Goal: Check status: Check status

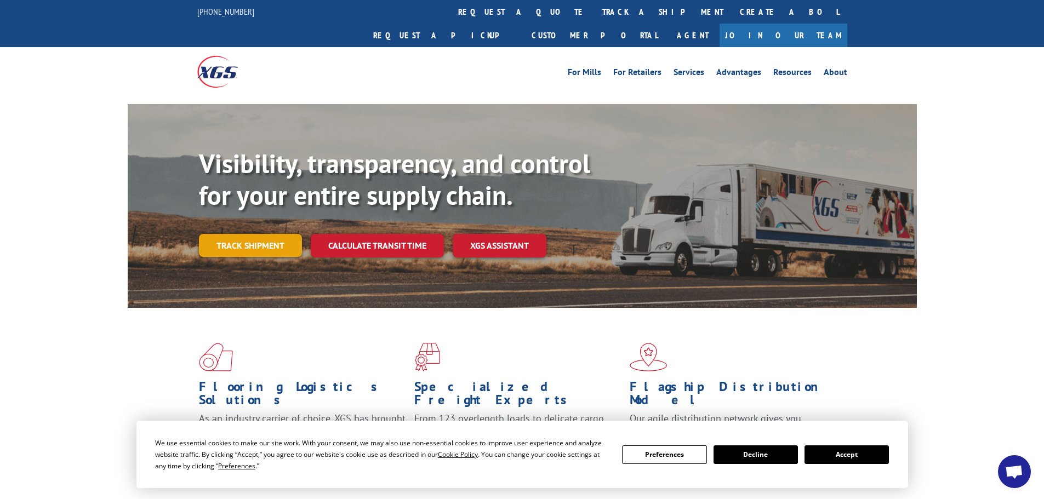
click at [254, 234] on link "Track shipment" at bounding box center [250, 245] width 103 height 23
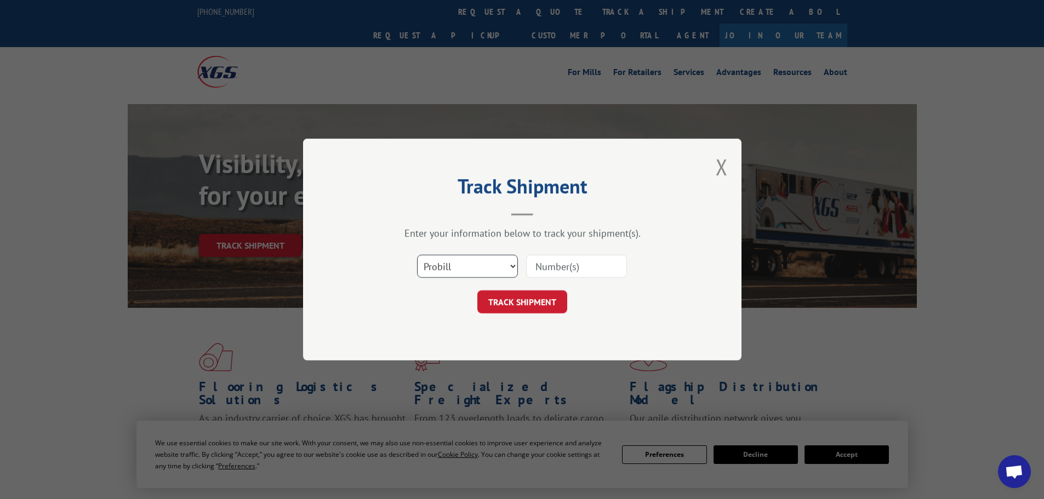
click at [449, 275] on select "Select category... Probill BOL PO" at bounding box center [467, 266] width 101 height 23
select select "bol"
click at [417, 255] on select "Select category... Probill BOL PO" at bounding box center [467, 266] width 101 height 23
click at [573, 274] on input at bounding box center [576, 266] width 101 height 23
paste input "6049579"
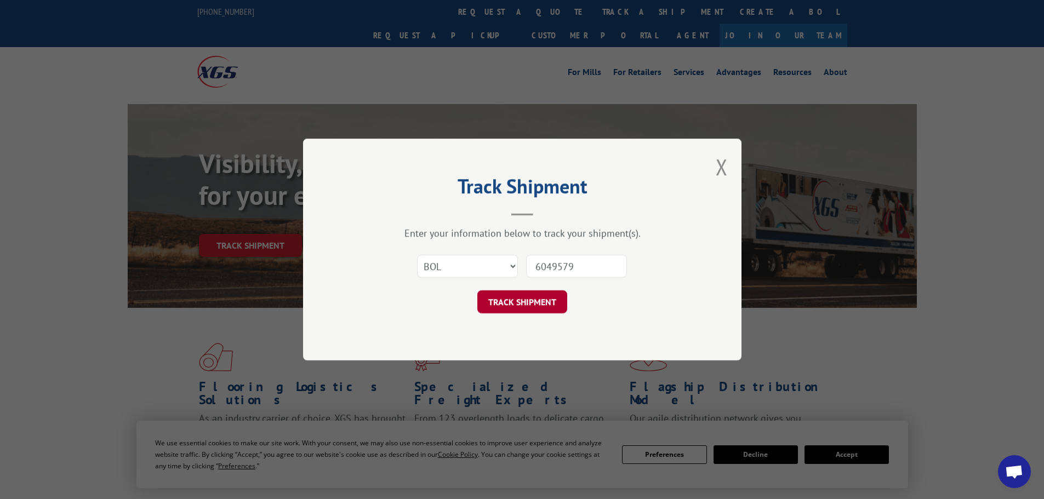
type input "6049579"
click at [523, 300] on button "TRACK SHIPMENT" at bounding box center [522, 301] width 90 height 23
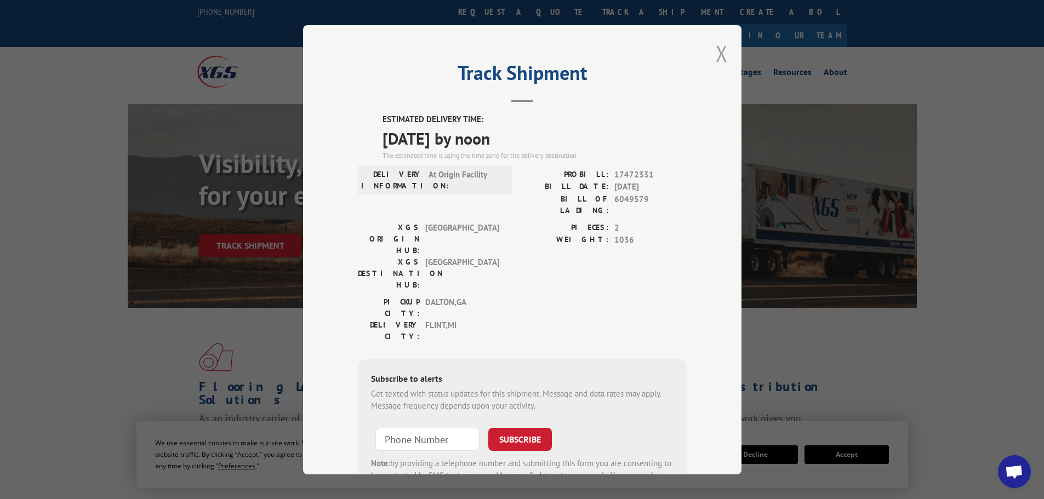
click at [716, 59] on button "Close modal" at bounding box center [722, 53] width 12 height 29
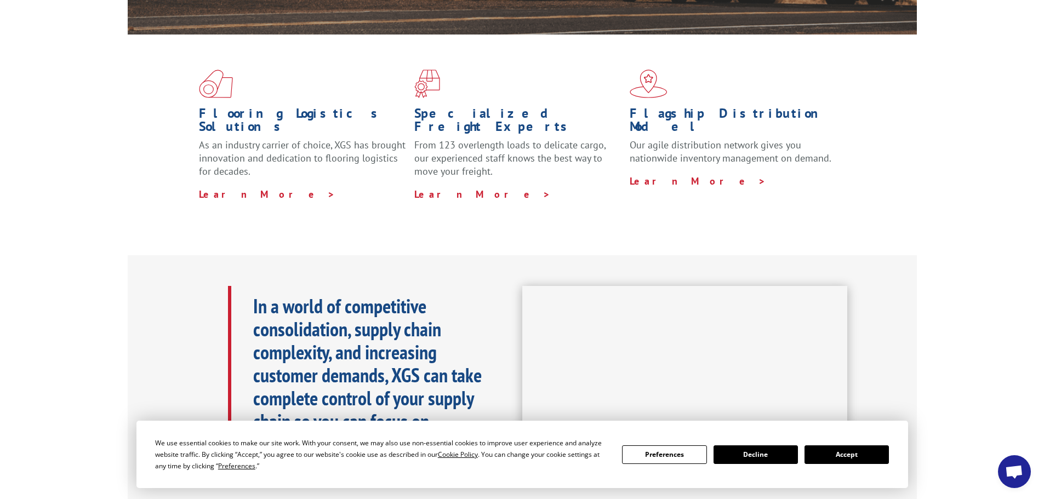
scroll to position [274, 0]
click at [847, 454] on button "Accept" at bounding box center [846, 454] width 84 height 19
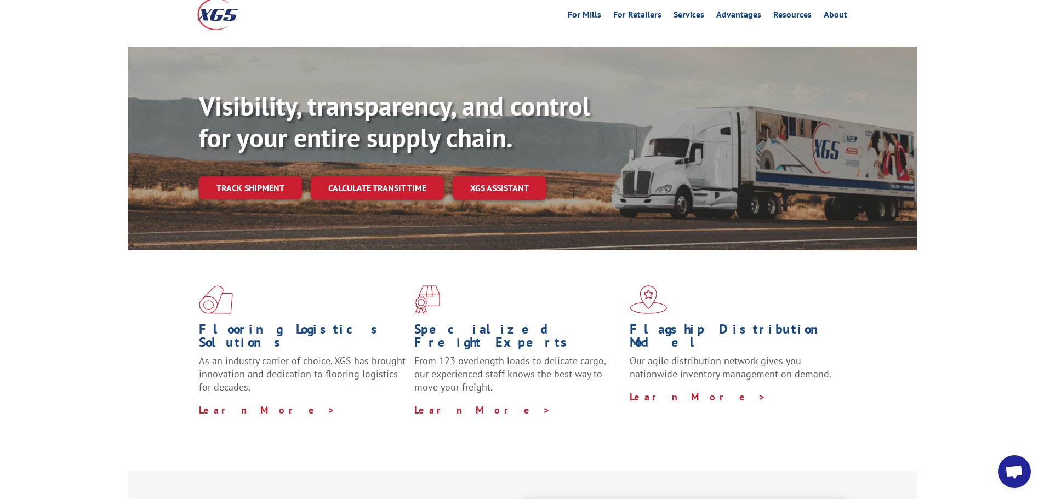
scroll to position [55, 0]
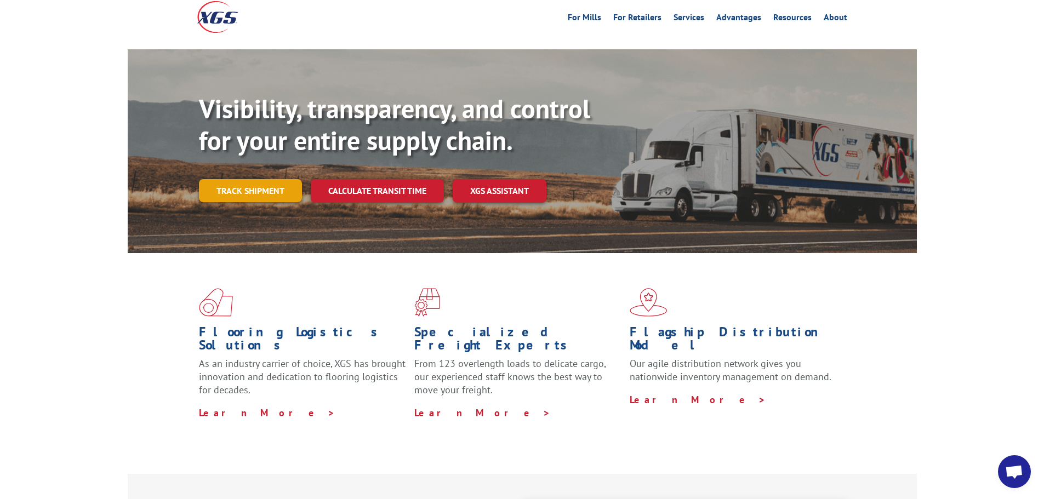
click at [259, 179] on link "Track shipment" at bounding box center [250, 190] width 103 height 23
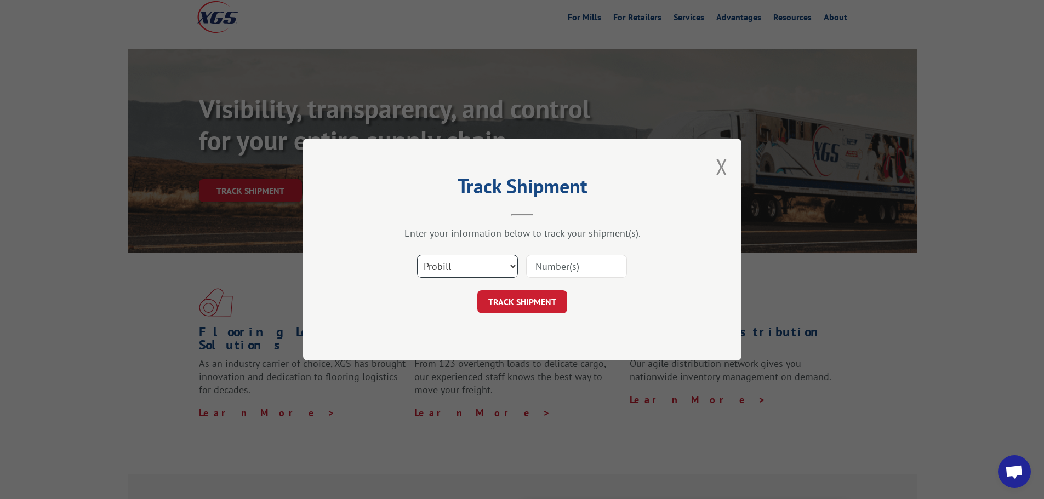
click at [430, 269] on select "Select category... Probill BOL PO" at bounding box center [467, 266] width 101 height 23
select select "bol"
click at [417, 255] on select "Select category... Probill BOL PO" at bounding box center [467, 266] width 101 height 23
click at [579, 266] on input at bounding box center [576, 266] width 101 height 23
paste input "6049579"
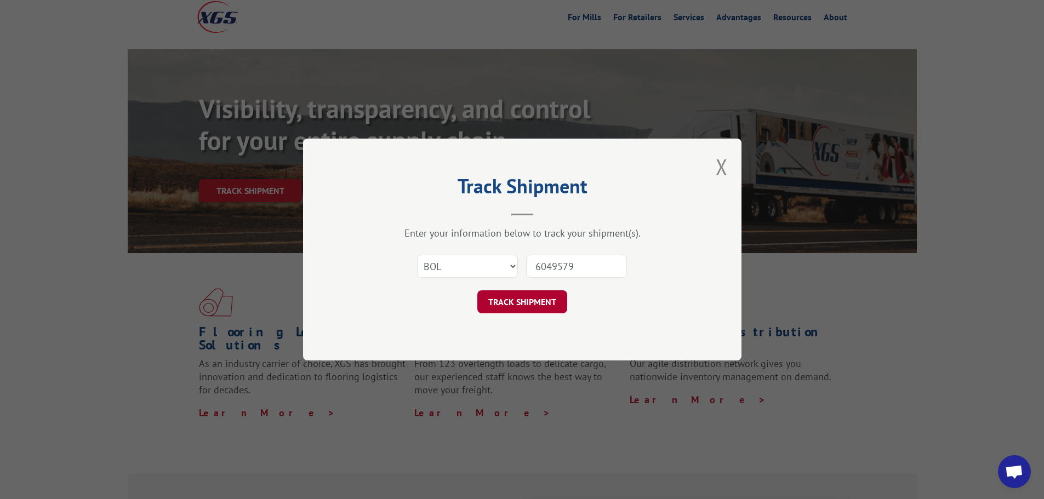
type input "6049579"
click at [542, 296] on button "TRACK SHIPMENT" at bounding box center [522, 301] width 90 height 23
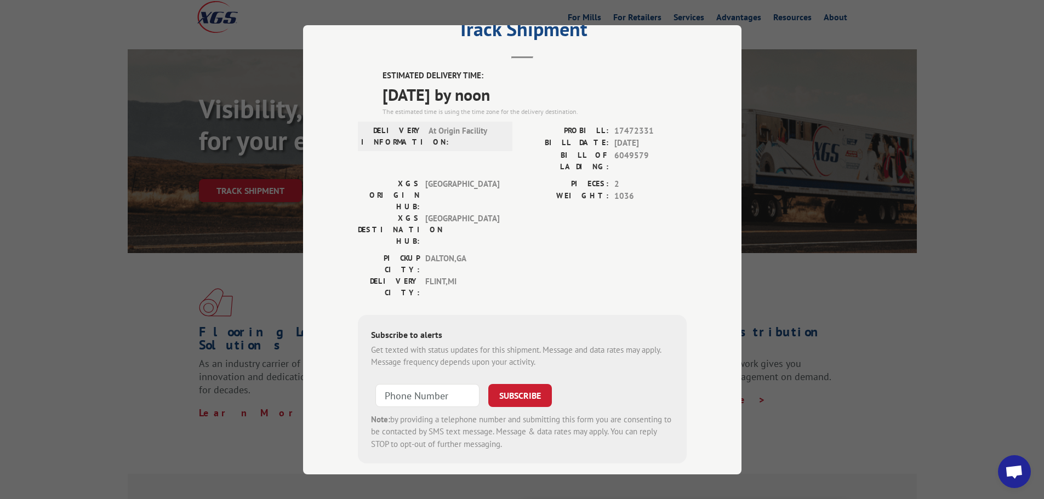
scroll to position [27, 0]
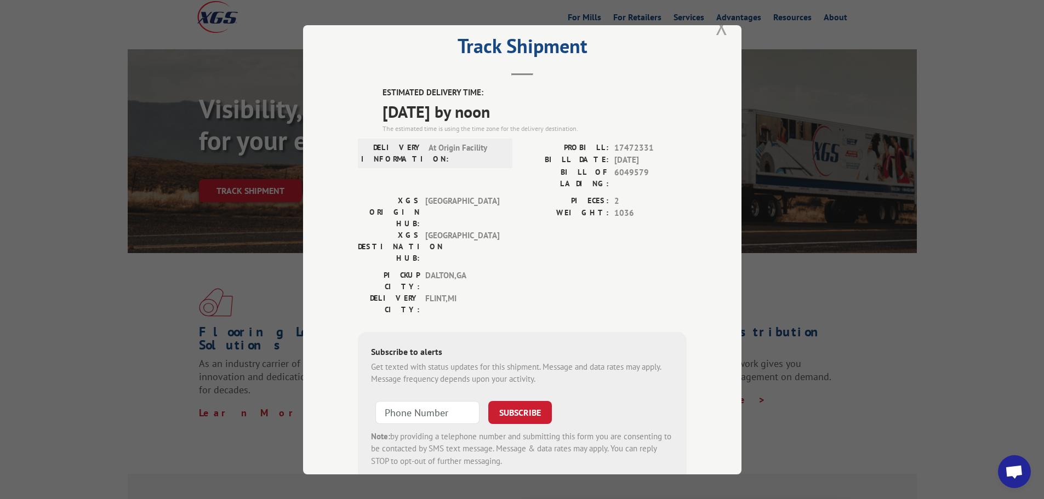
click at [719, 32] on button "Close modal" at bounding box center [722, 26] width 12 height 29
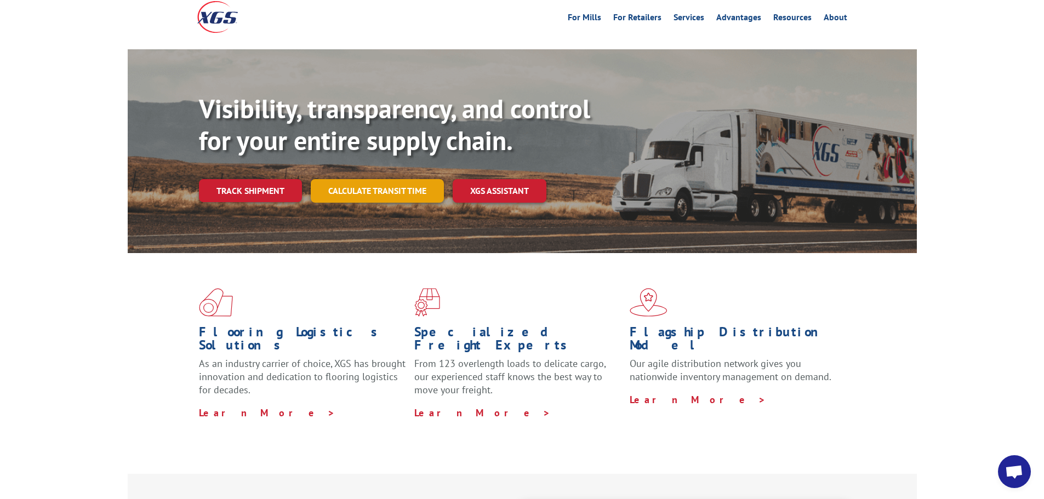
click at [377, 179] on link "Calculate transit time" at bounding box center [377, 191] width 133 height 24
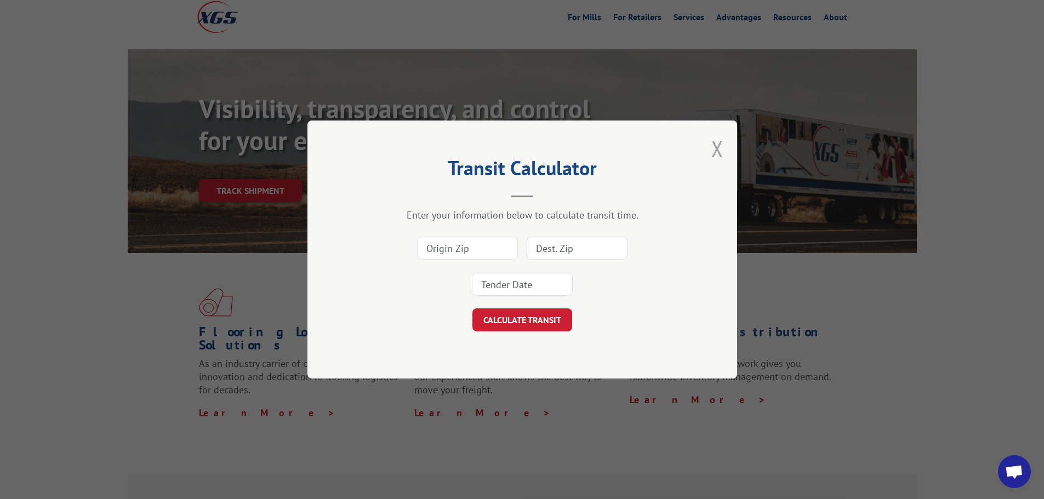
click at [717, 148] on button "Close modal" at bounding box center [717, 148] width 12 height 29
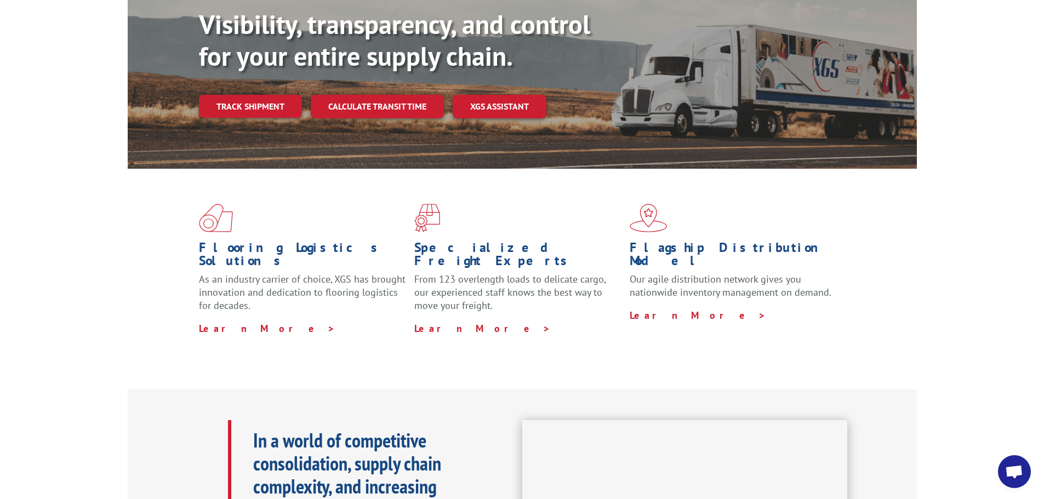
scroll to position [164, 0]
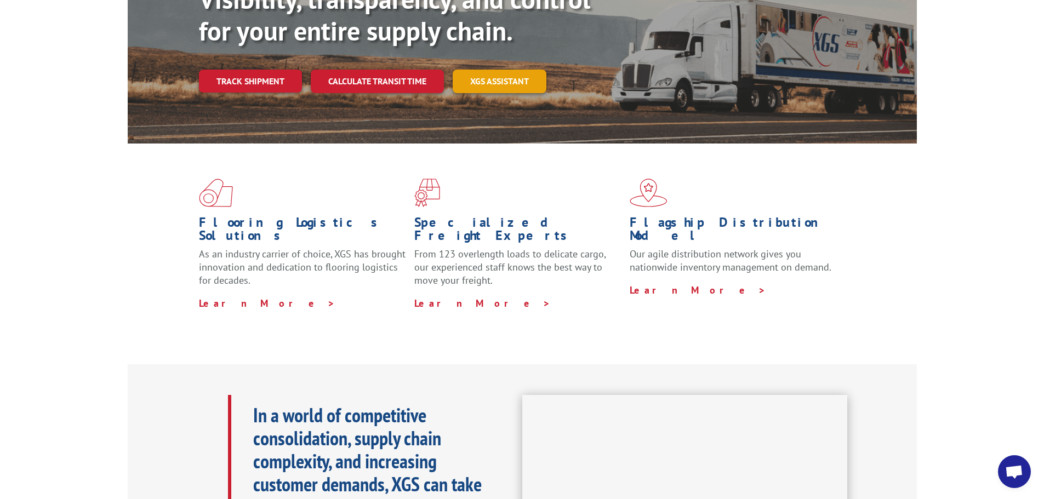
click at [494, 70] on link "XGS ASSISTANT" at bounding box center [500, 82] width 94 height 24
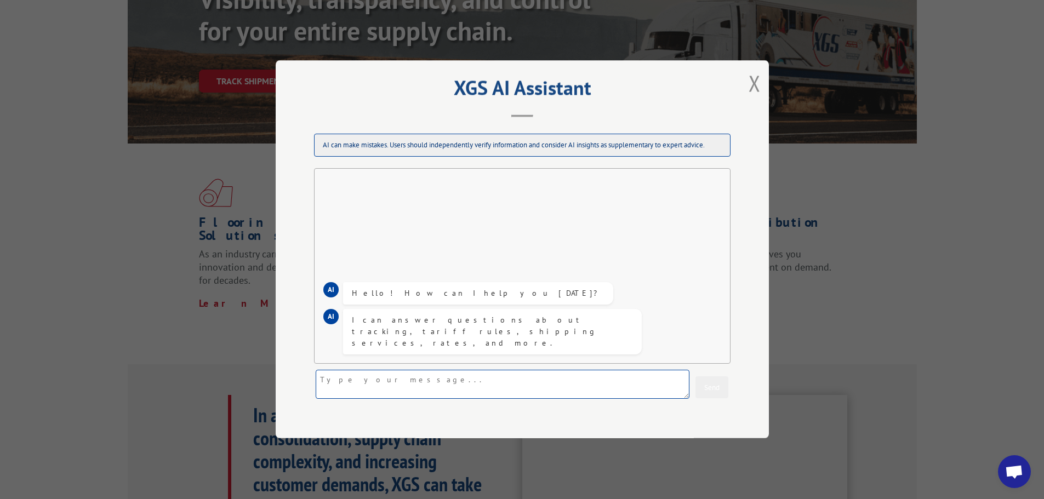
click at [376, 390] on textarea at bounding box center [503, 384] width 374 height 29
click at [430, 377] on textarea "looking for ship date for BOL" at bounding box center [503, 384] width 374 height 29
paste textarea "6049579"
type textarea "looking for ship date for BOL 6049579"
click at [712, 385] on button "Send" at bounding box center [711, 388] width 33 height 22
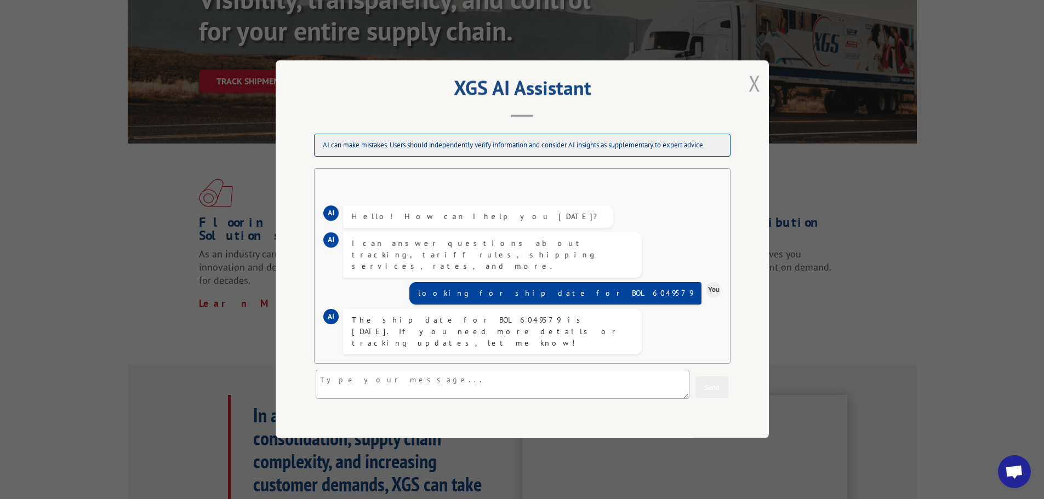
click at [755, 85] on button "Close modal" at bounding box center [754, 82] width 12 height 29
